Goal: Find specific page/section: Find specific page/section

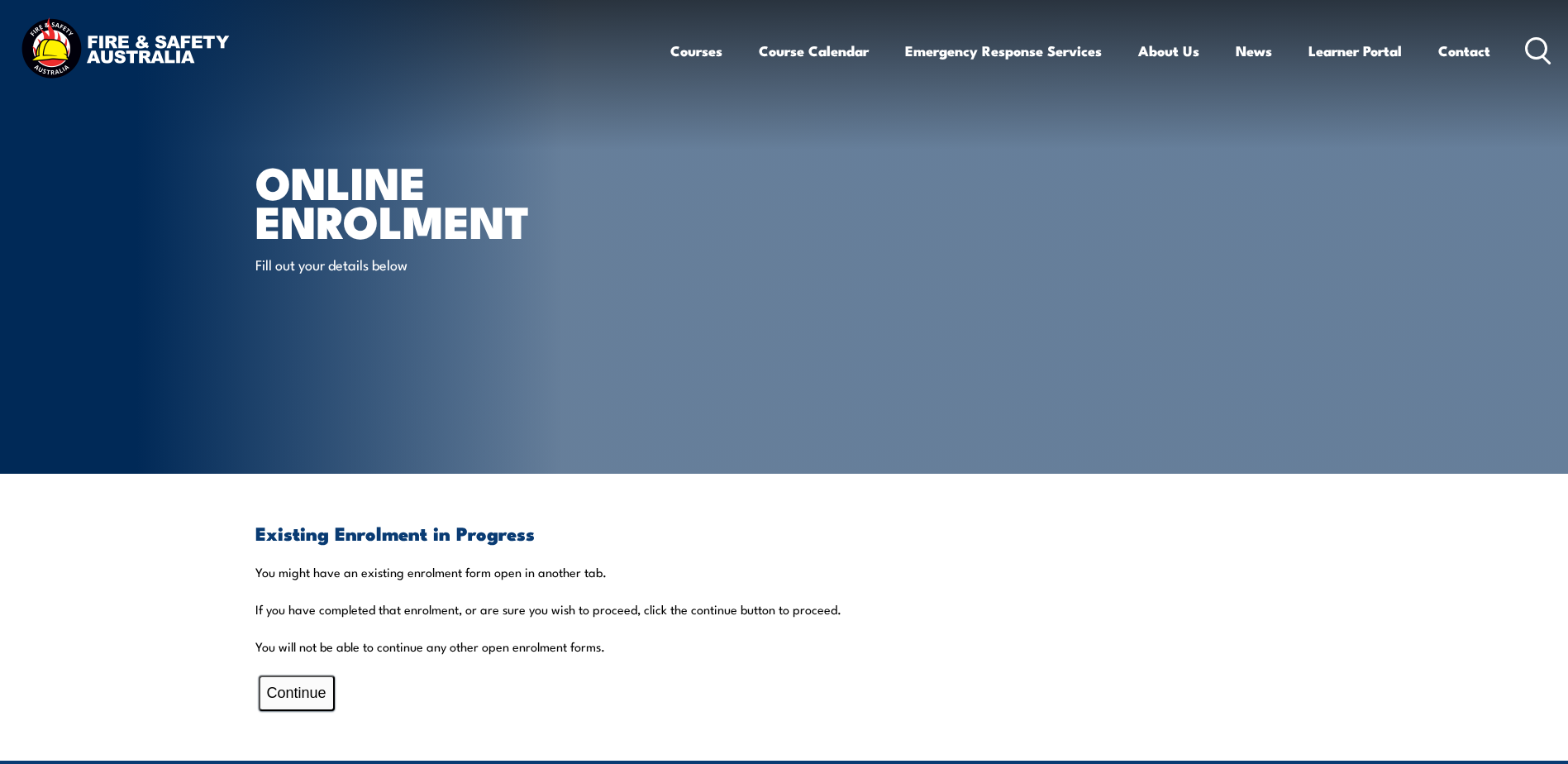
click at [270, 696] on button "Continue" at bounding box center [296, 694] width 76 height 36
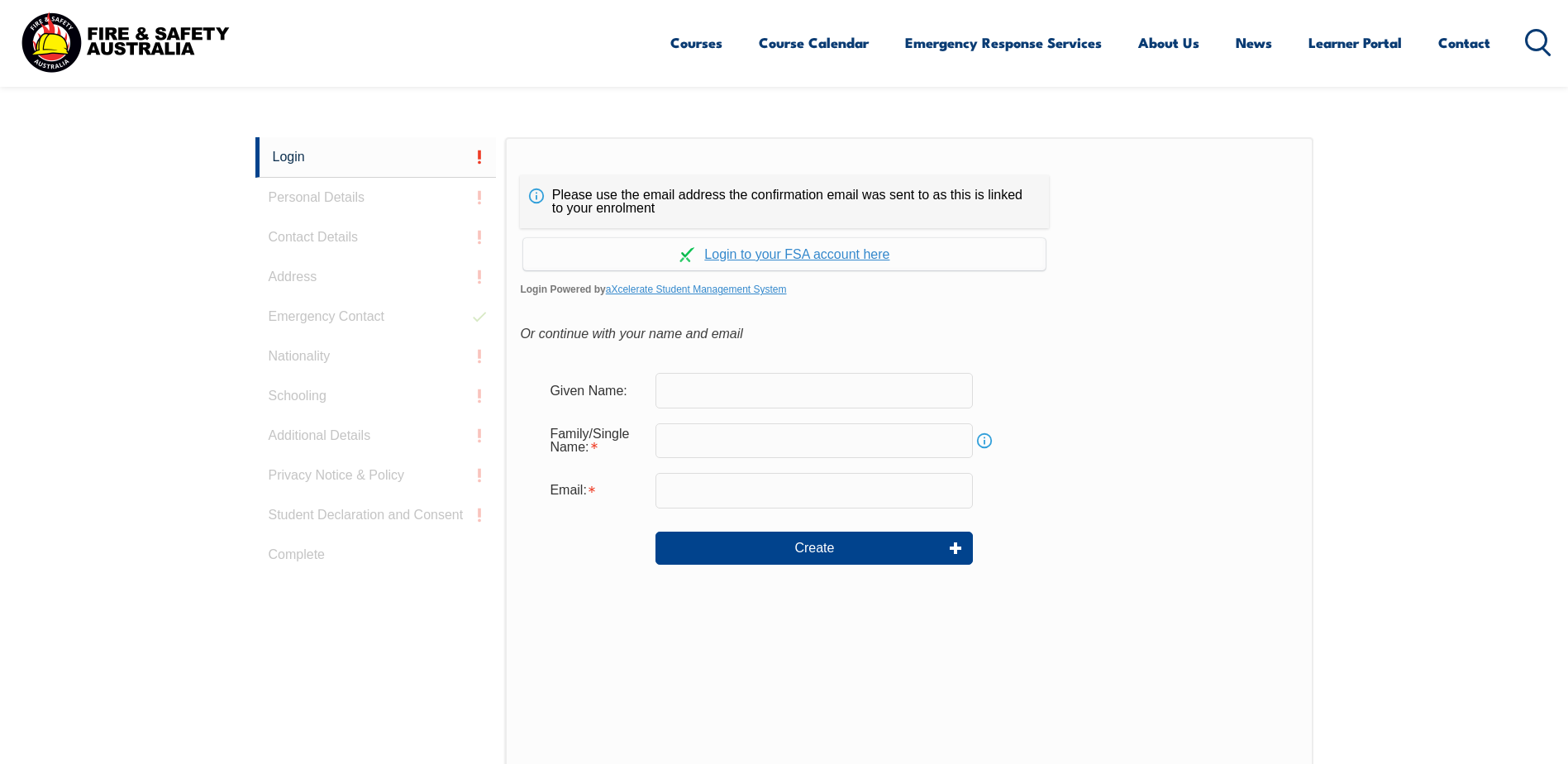
scroll to position [441, 0]
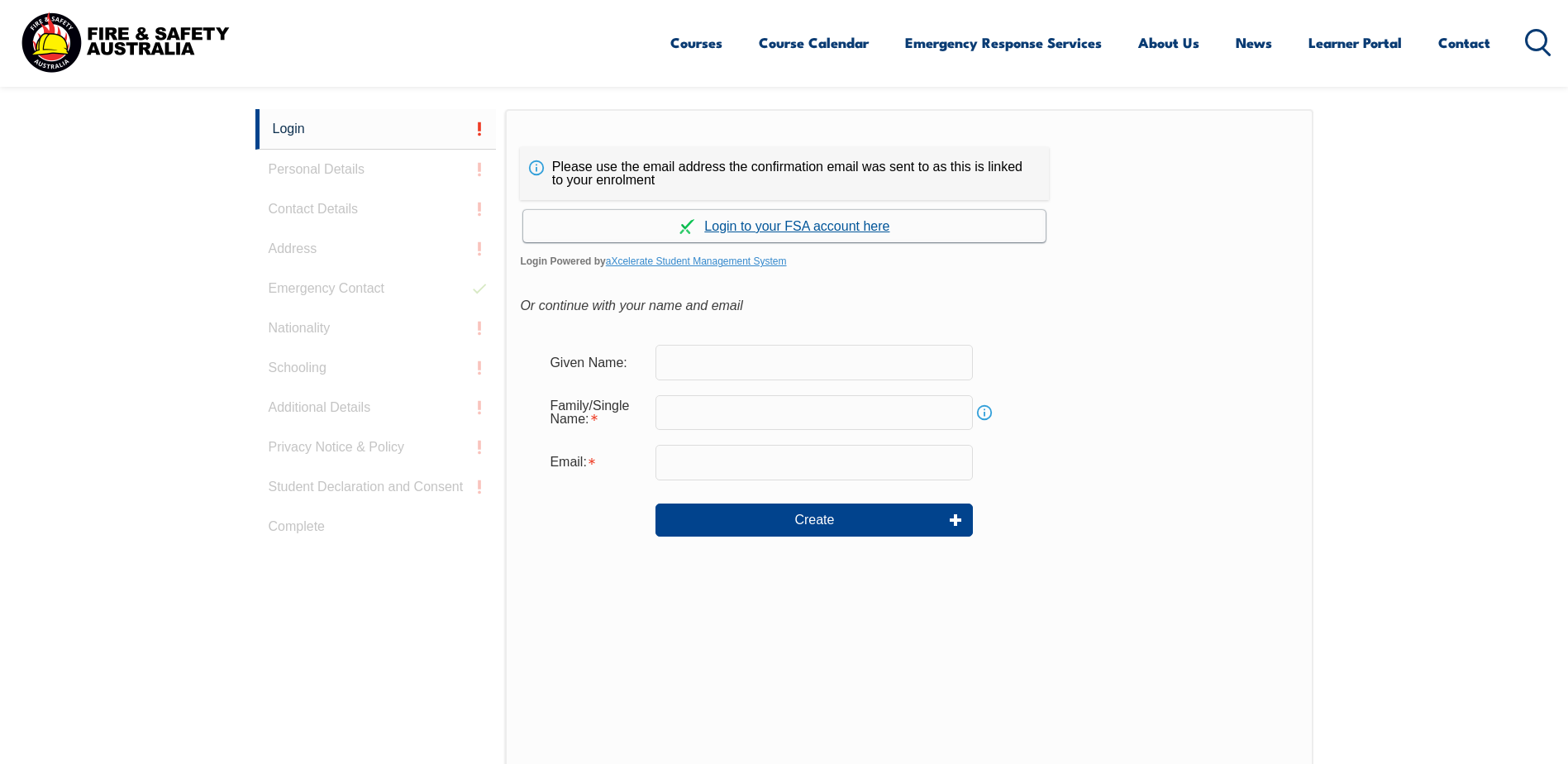
click at [736, 218] on link "Continue with aXcelerate" at bounding box center [784, 226] width 523 height 33
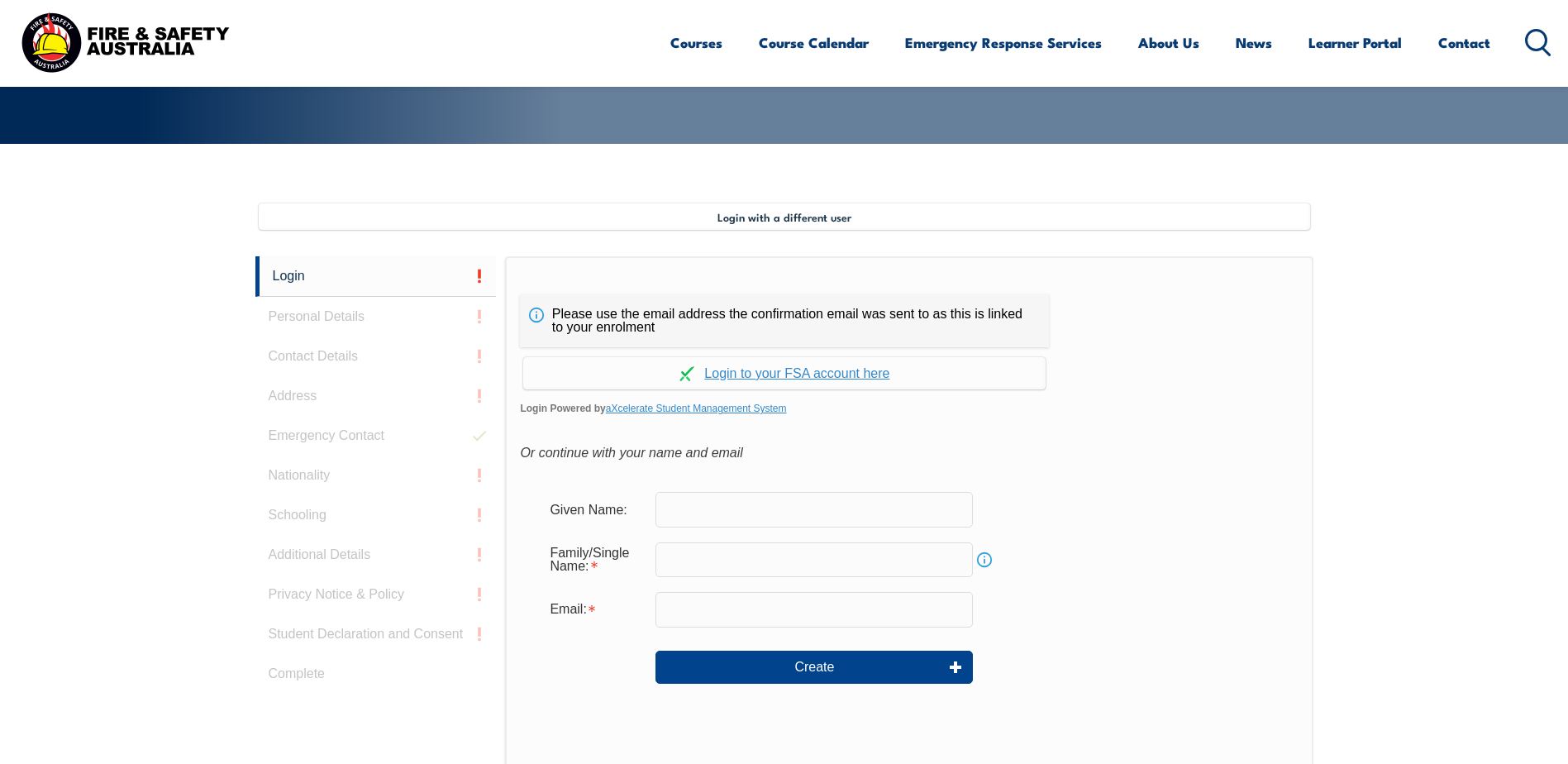
scroll to position [451, 0]
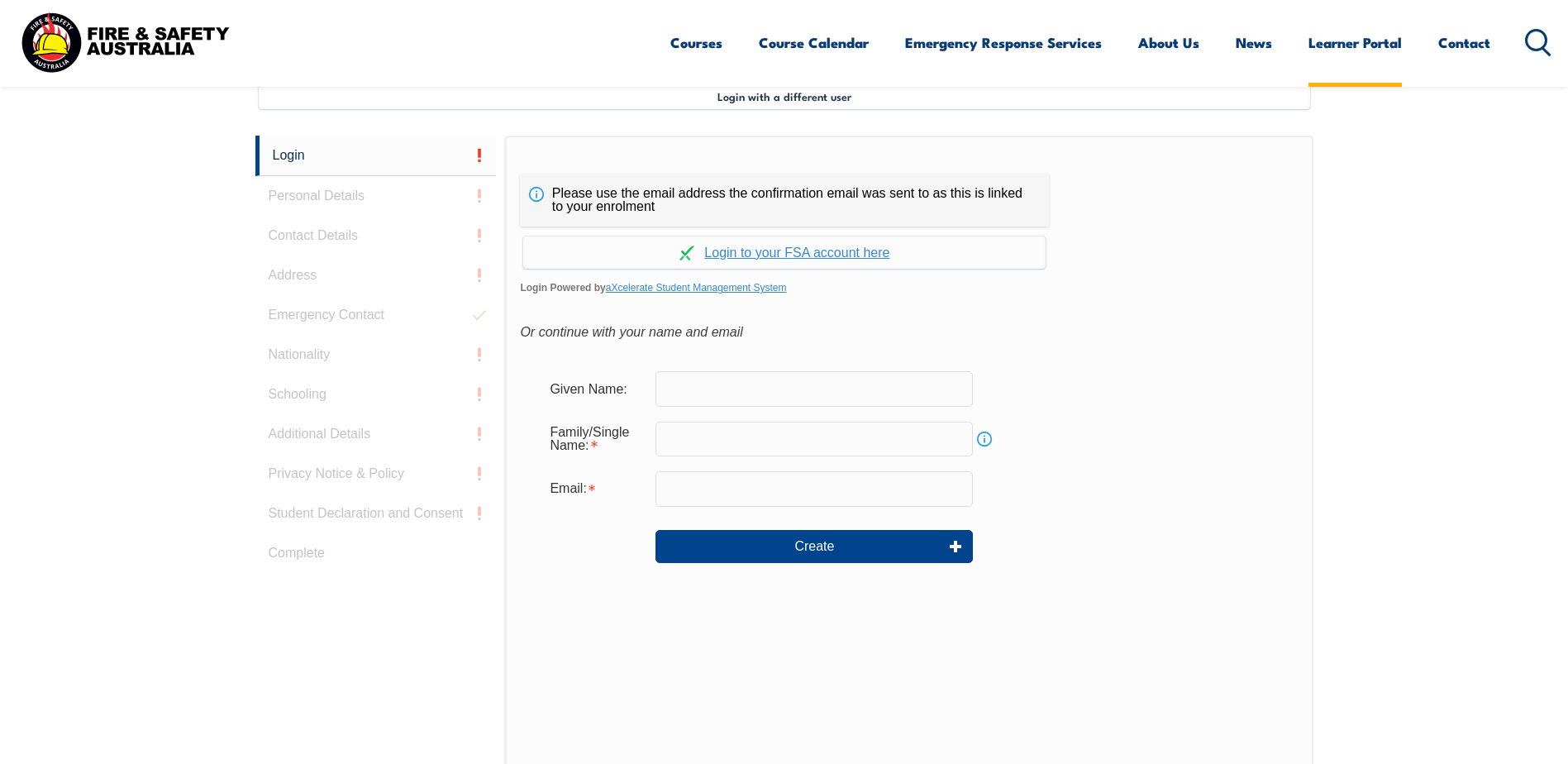
click at [1343, 43] on link "Learner Portal" at bounding box center [1355, 42] width 94 height 43
